Goal: Find specific page/section: Find specific page/section

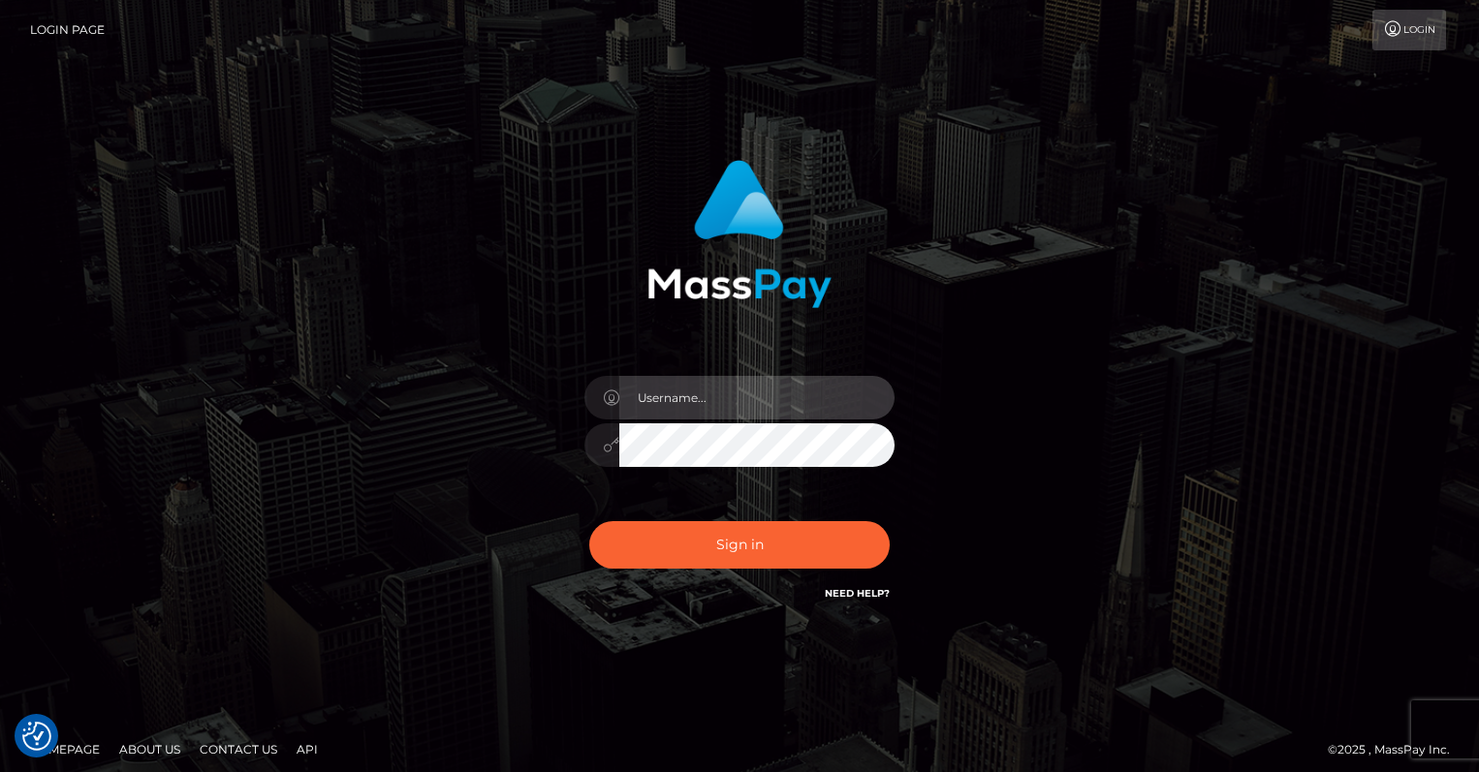
click at [707, 403] on input "text" at bounding box center [756, 398] width 275 height 44
type input "oli.fanvue"
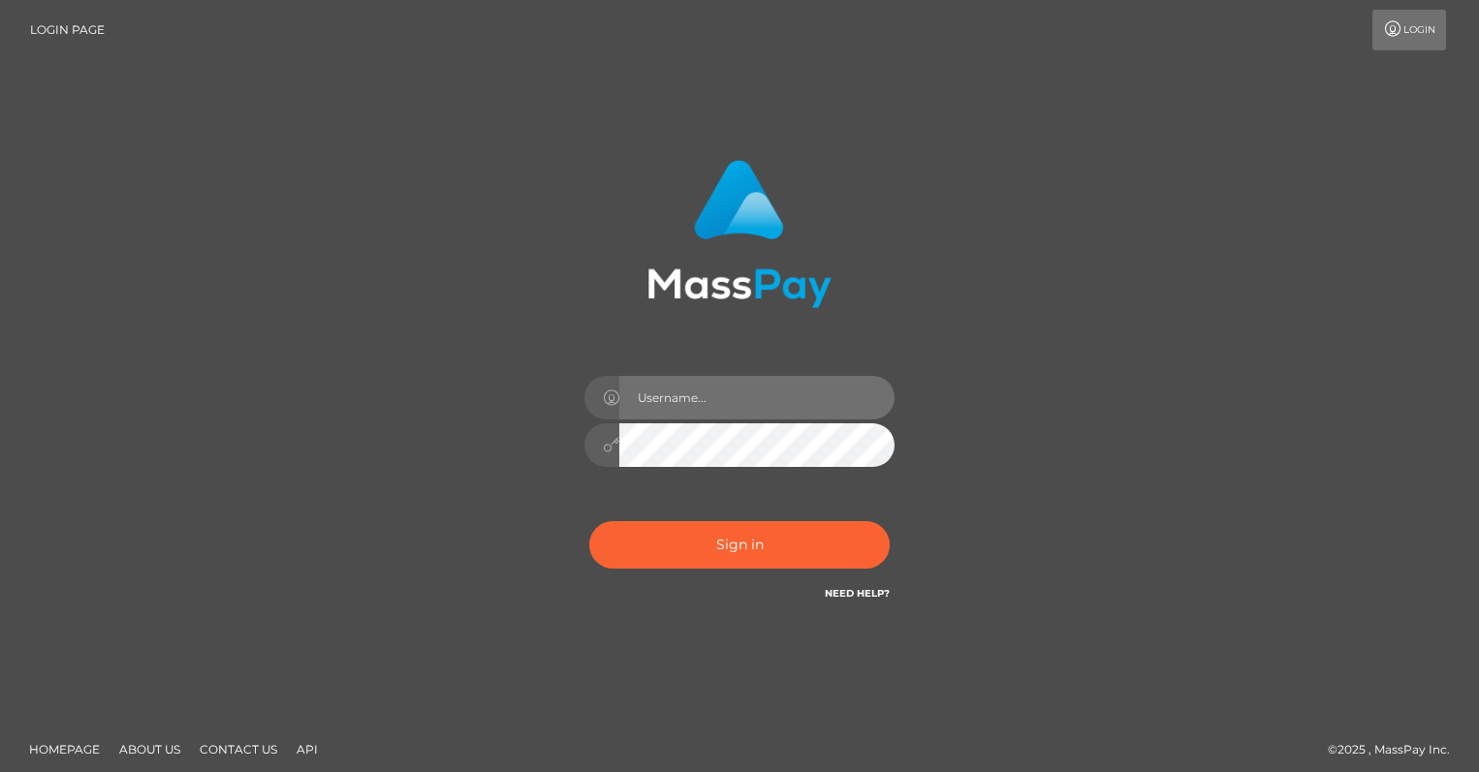
click at [752, 410] on input "text" at bounding box center [756, 398] width 275 height 44
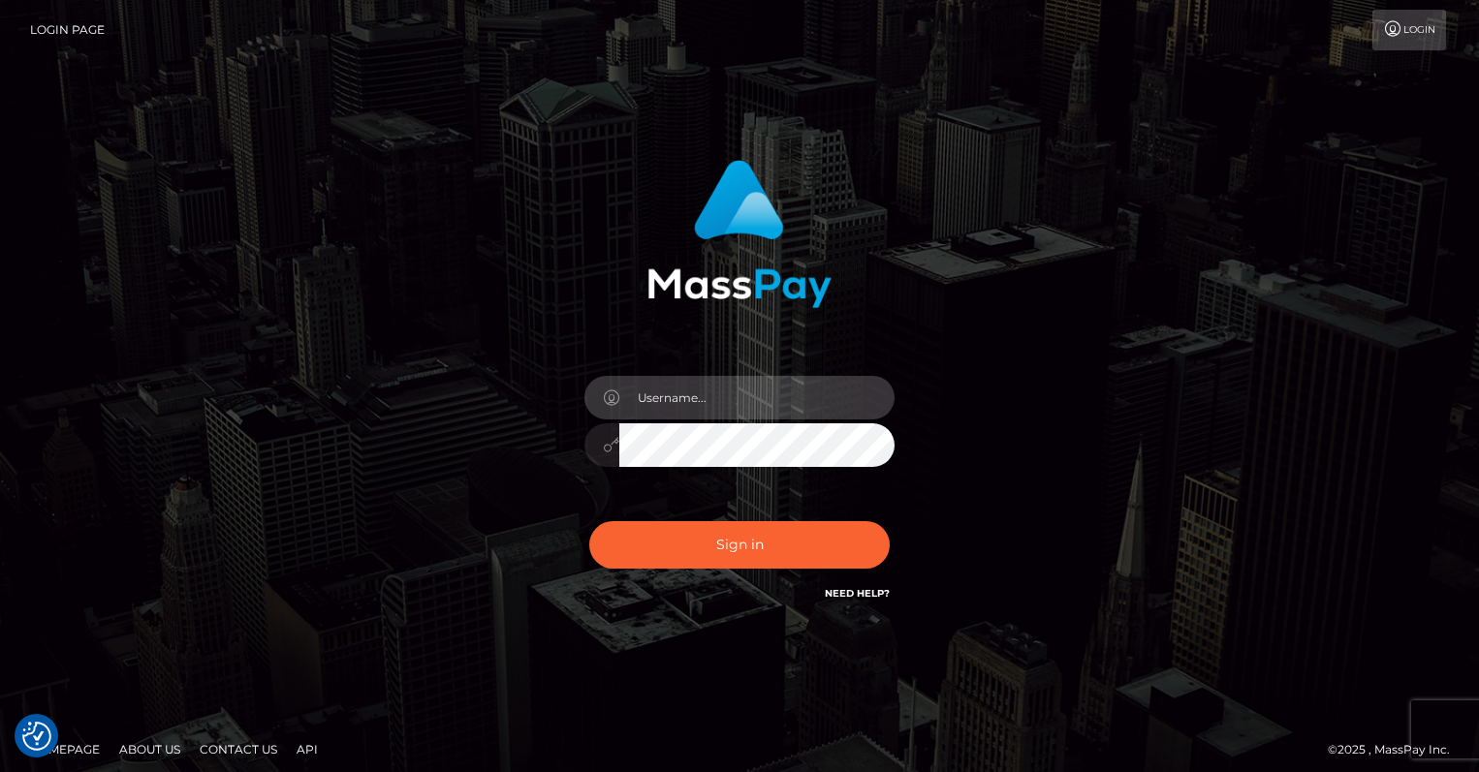
type input "oli.fanvue"
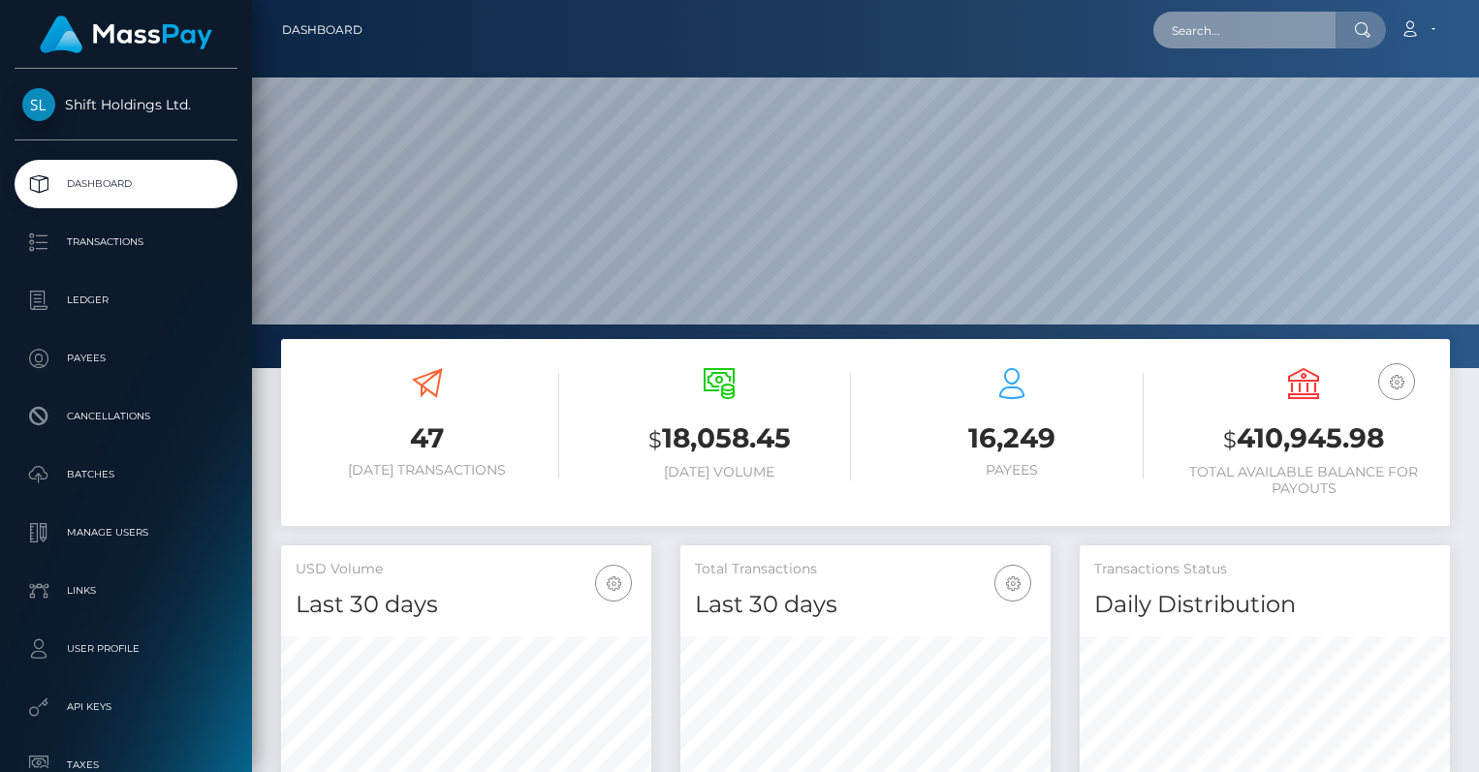
scroll to position [343, 370]
click at [1228, 35] on input "text" at bounding box center [1244, 30] width 182 height 37
paste input "[DOMAIN_NAME][EMAIL_ADDRESS][DOMAIN_NAME]"
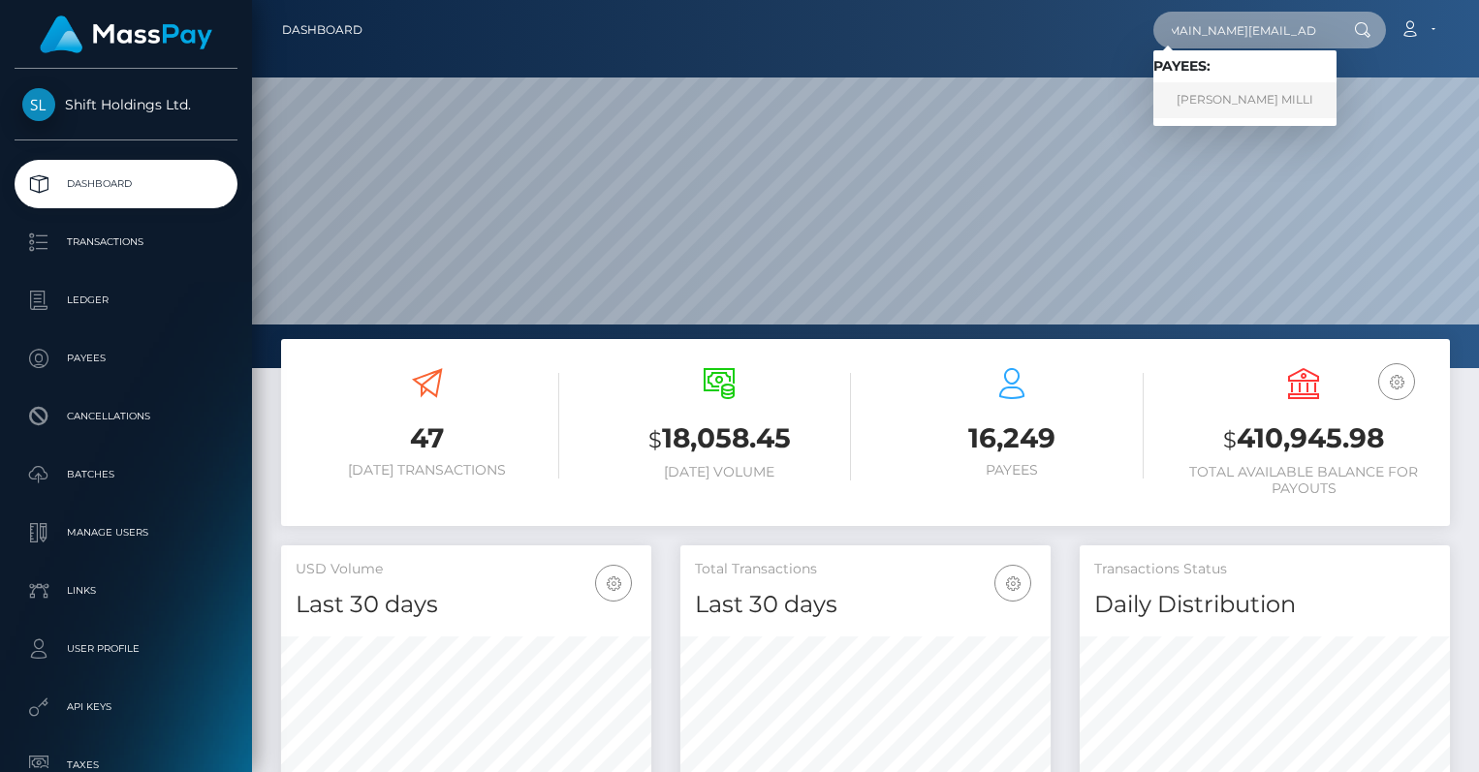
type input "[DOMAIN_NAME][EMAIL_ADDRESS][DOMAIN_NAME]"
click at [1231, 104] on link "LOUTFIA HOUSSIN KOUZLI MILLI" at bounding box center [1244, 100] width 183 height 36
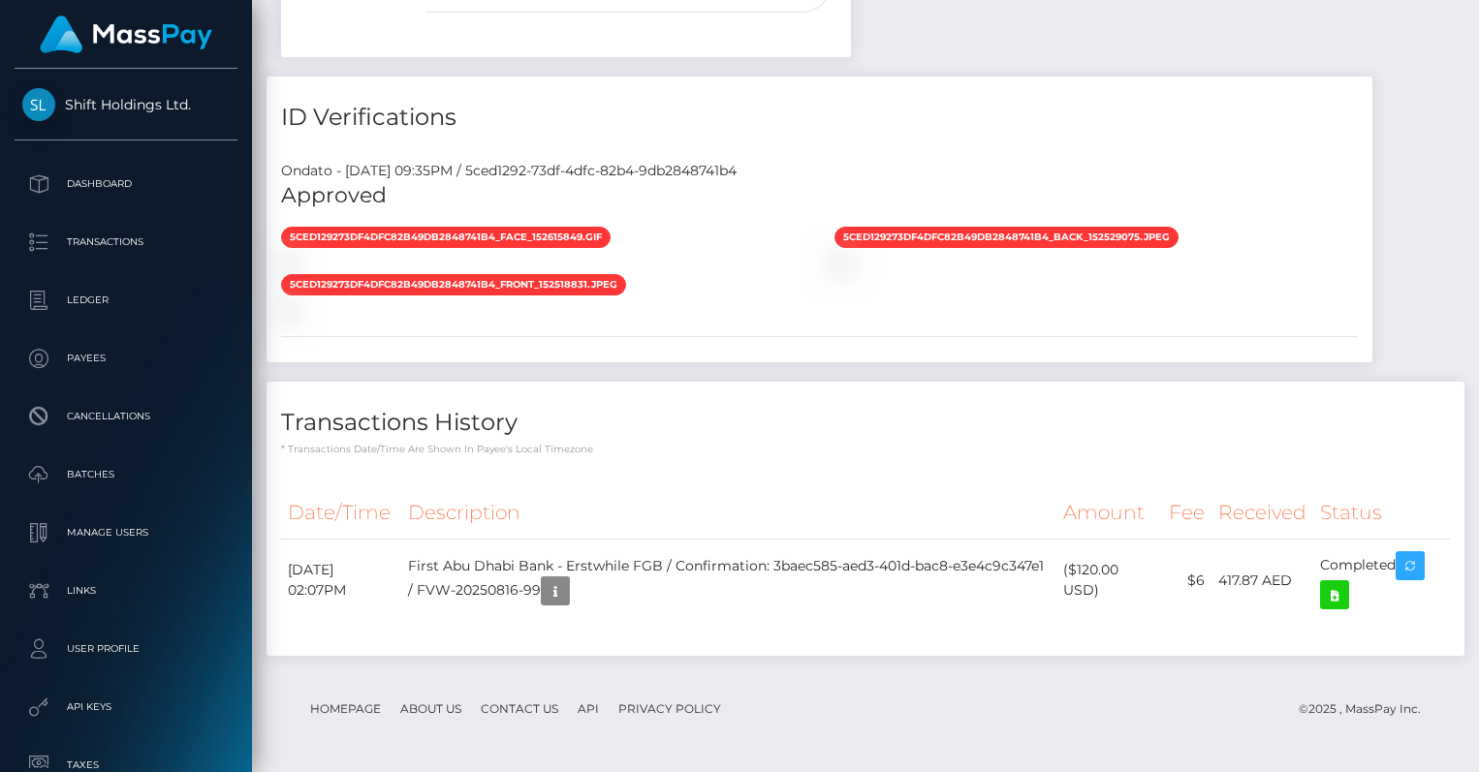
scroll to position [1436, 0]
click at [1329, 595] on icon at bounding box center [1334, 595] width 23 height 24
